Goal: Book appointment/travel/reservation

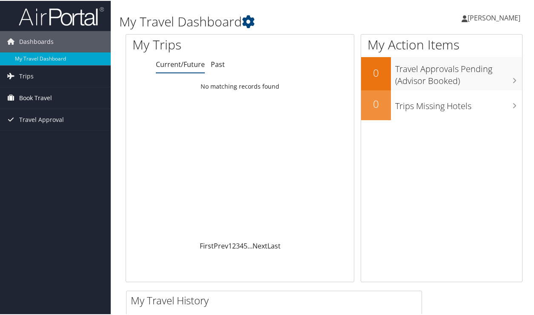
click at [34, 97] on span "Book Travel" at bounding box center [35, 96] width 33 height 21
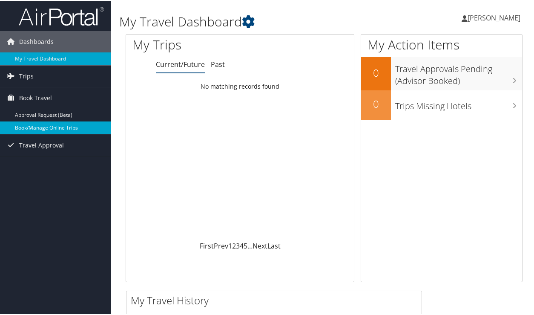
click at [38, 127] on link "Book/Manage Online Trips" at bounding box center [55, 126] width 111 height 13
click at [47, 127] on link "Book/Manage Online Trips" at bounding box center [55, 126] width 111 height 13
